Goal: Task Accomplishment & Management: Manage account settings

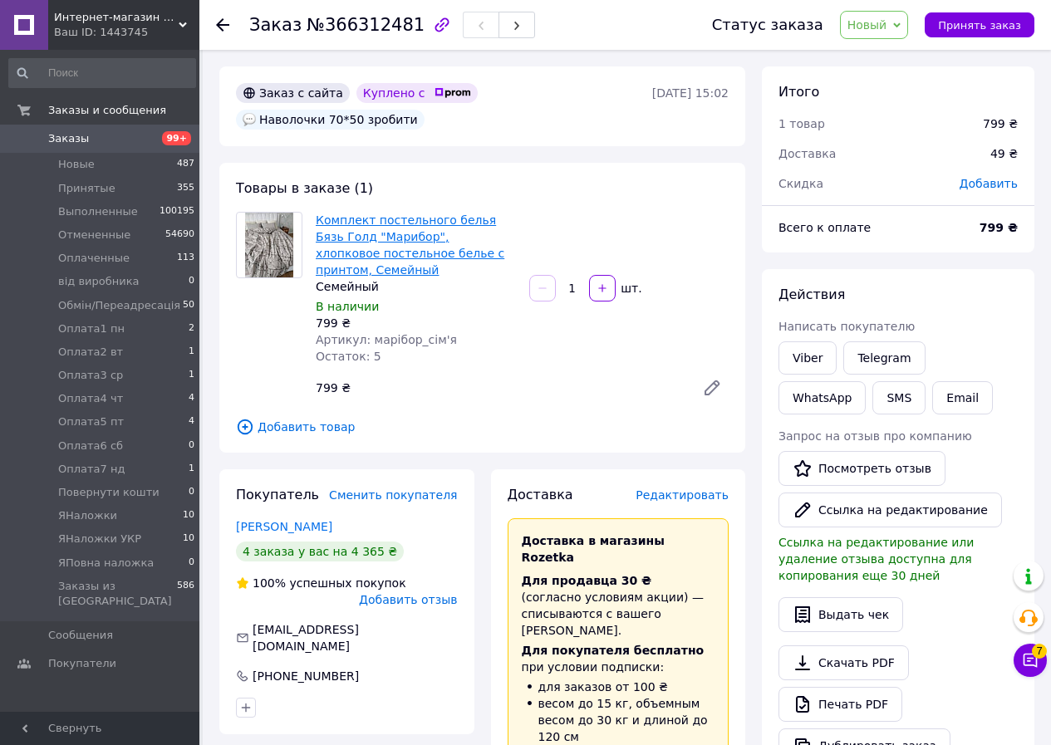
click at [441, 213] on link "Комплект постельного белья Бязь Голд "Марибор", хлопковое постельное белье с пр…" at bounding box center [410, 244] width 189 height 63
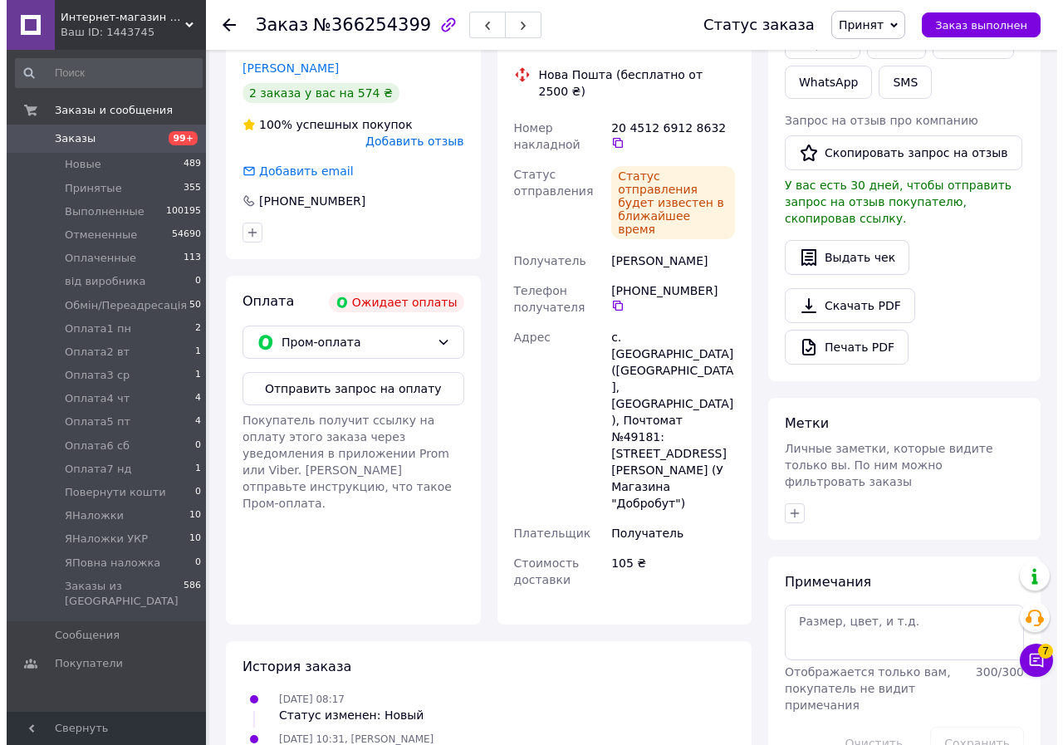
scroll to position [249, 0]
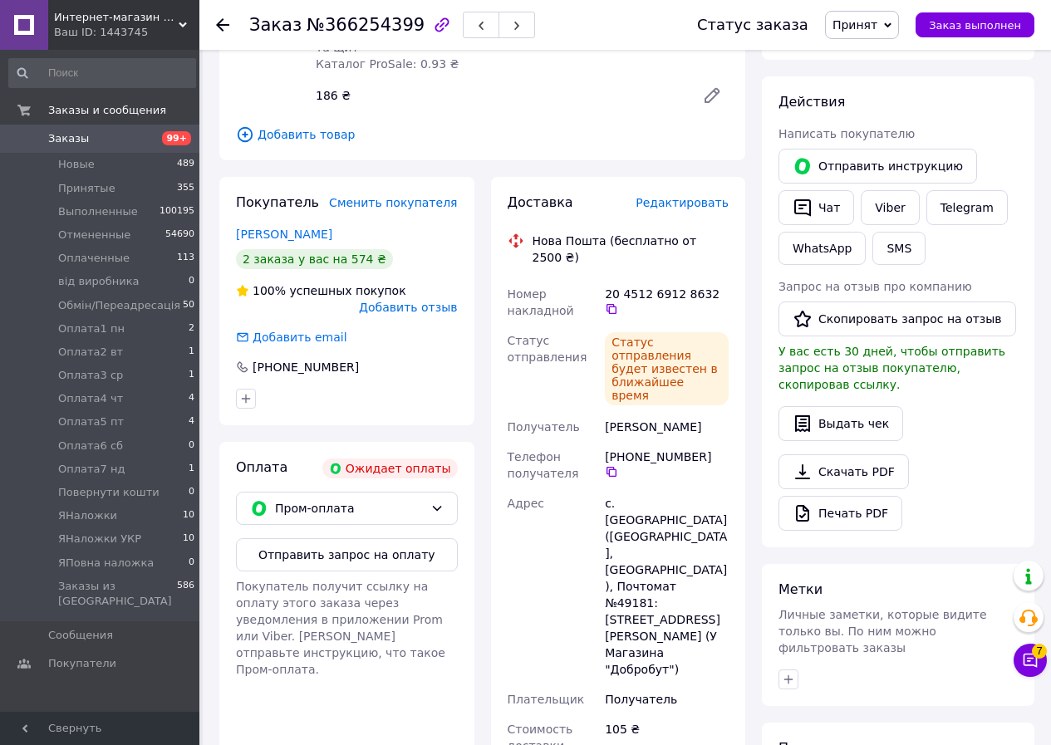
click at [698, 194] on div "Редактировать" at bounding box center [681, 202] width 93 height 17
click at [691, 196] on span "Редактировать" at bounding box center [681, 202] width 93 height 13
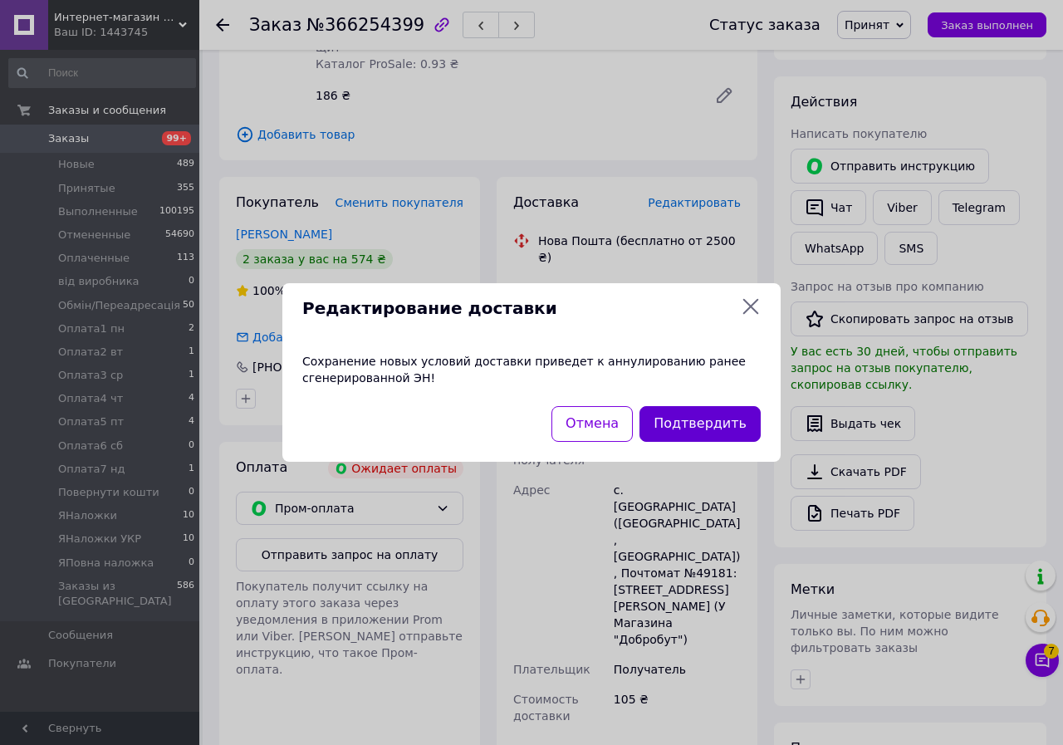
click at [711, 424] on button "Подтвердить" at bounding box center [699, 424] width 121 height 36
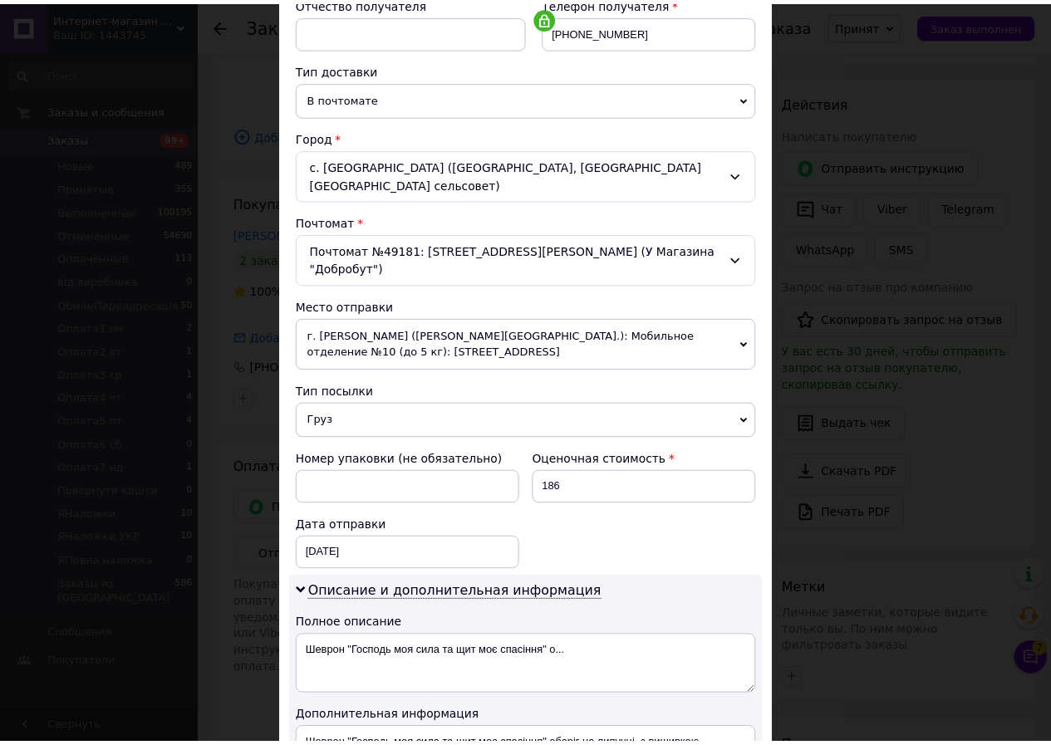
scroll to position [561, 0]
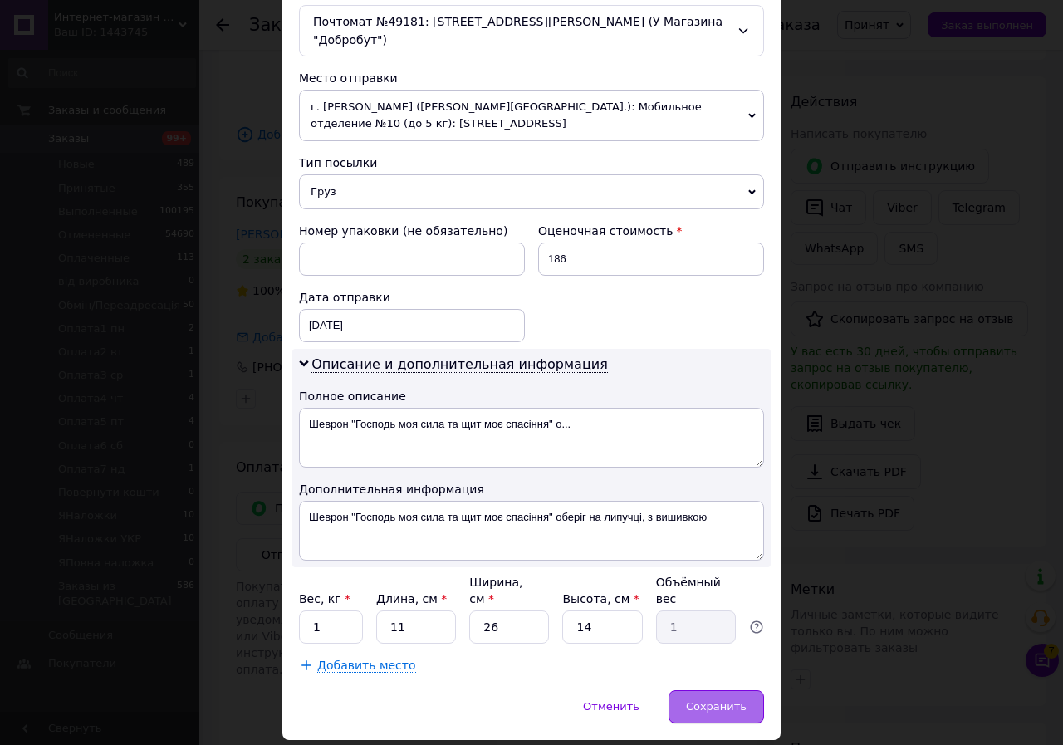
drag, startPoint x: 713, startPoint y: 655, endPoint x: 732, endPoint y: 635, distance: 27.0
click at [715, 700] on span "Сохранить" at bounding box center [716, 706] width 61 height 12
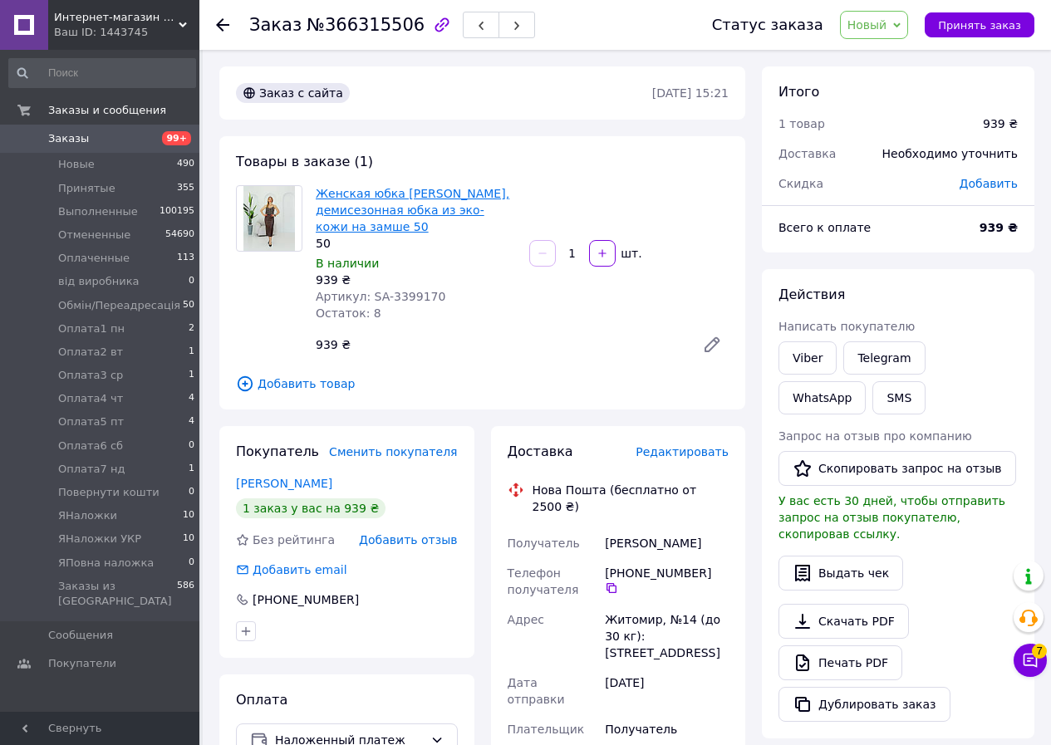
click at [340, 205] on link "Женская юбка [PERSON_NAME], демисезонная юбка из эко-кожи на замше 50" at bounding box center [412, 210] width 193 height 47
